Goal: Task Accomplishment & Management: Manage account settings

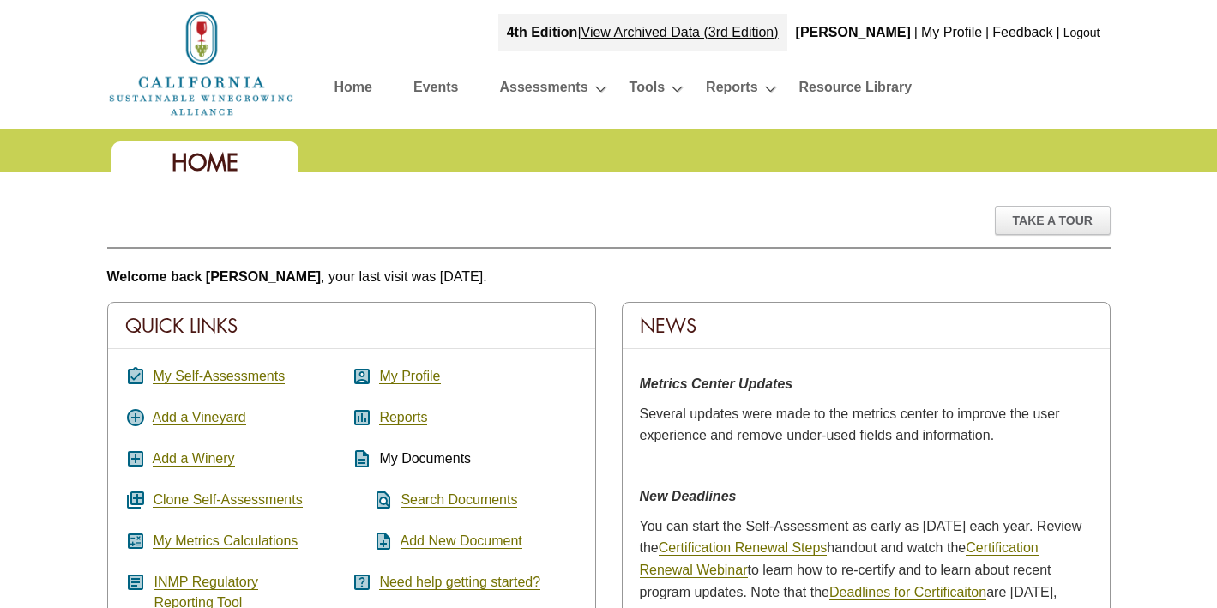
scroll to position [1074, 0]
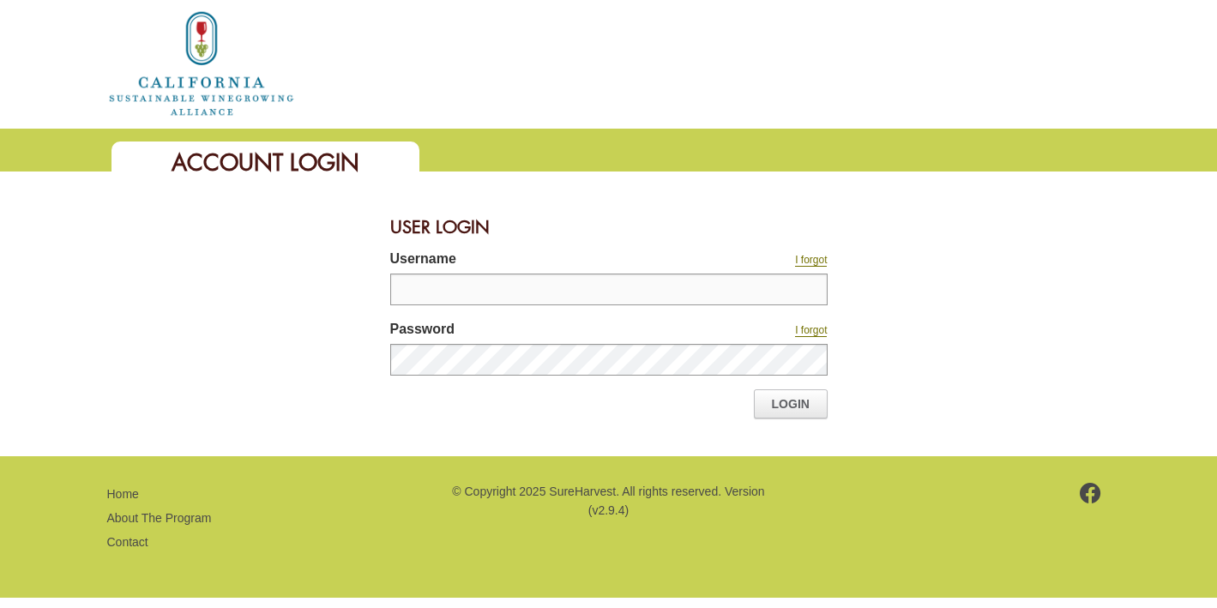
click at [438, 287] on input "Username" at bounding box center [608, 290] width 437 height 32
type input "**********"
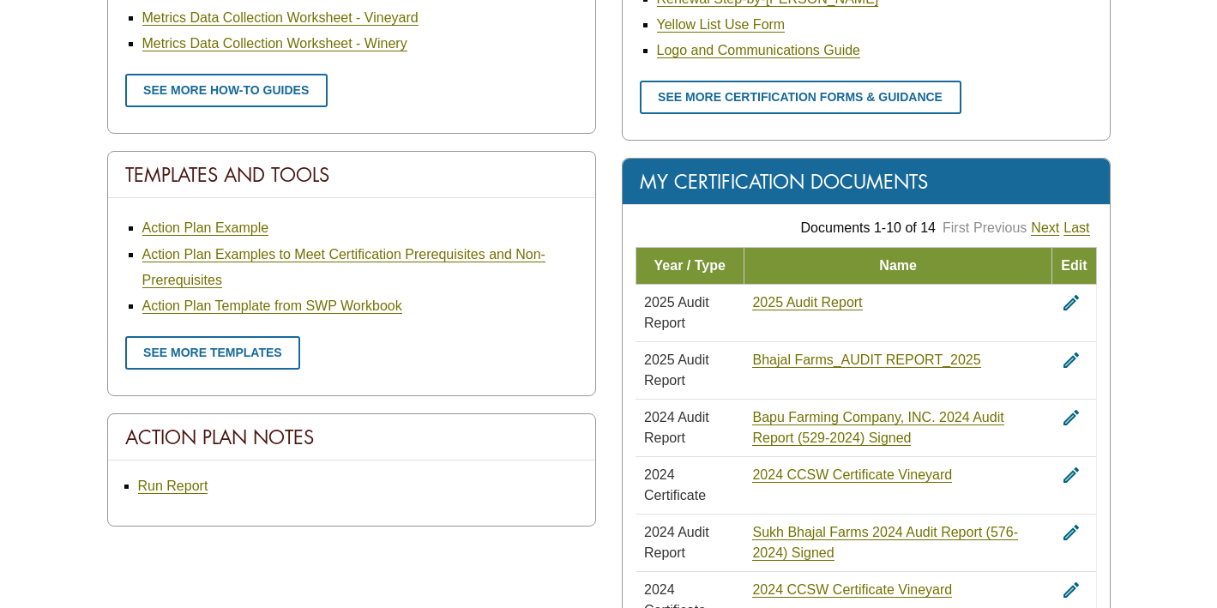
scroll to position [962, 0]
